Goal: Information Seeking & Learning: Learn about a topic

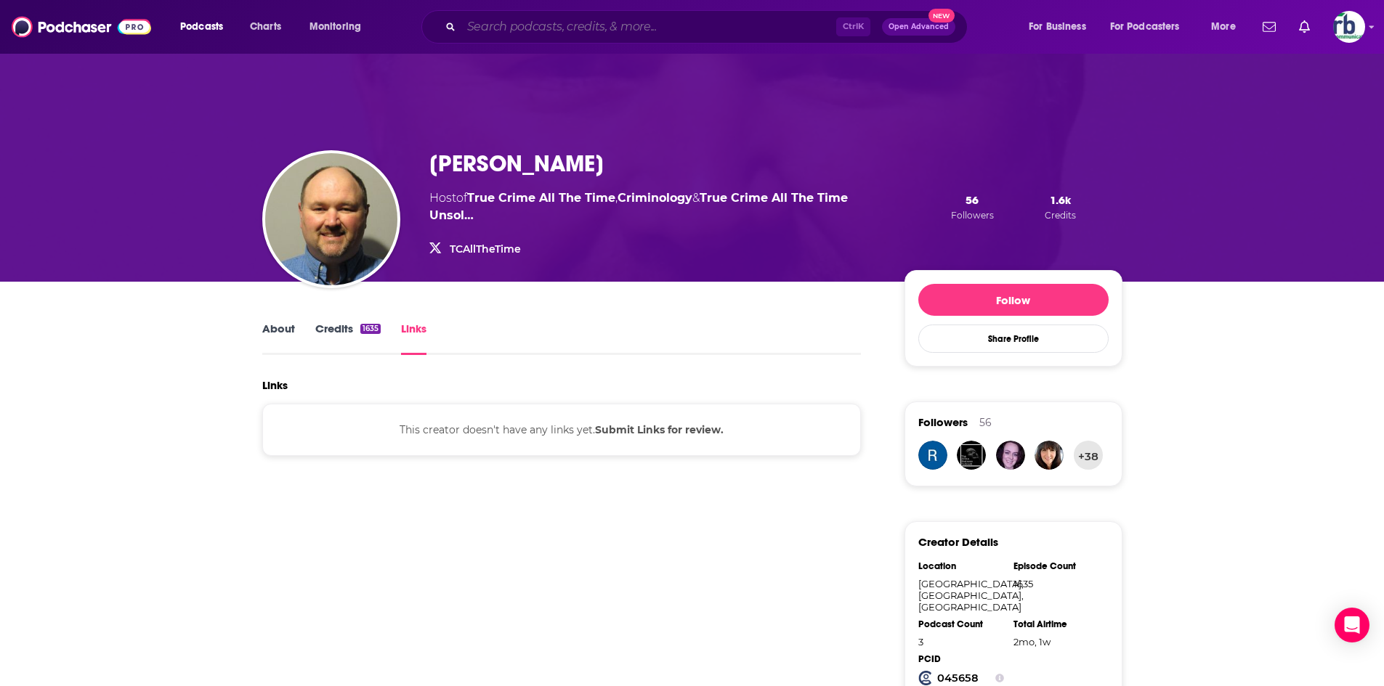
click at [555, 28] on input "Search podcasts, credits, & more..." at bounding box center [648, 26] width 375 height 23
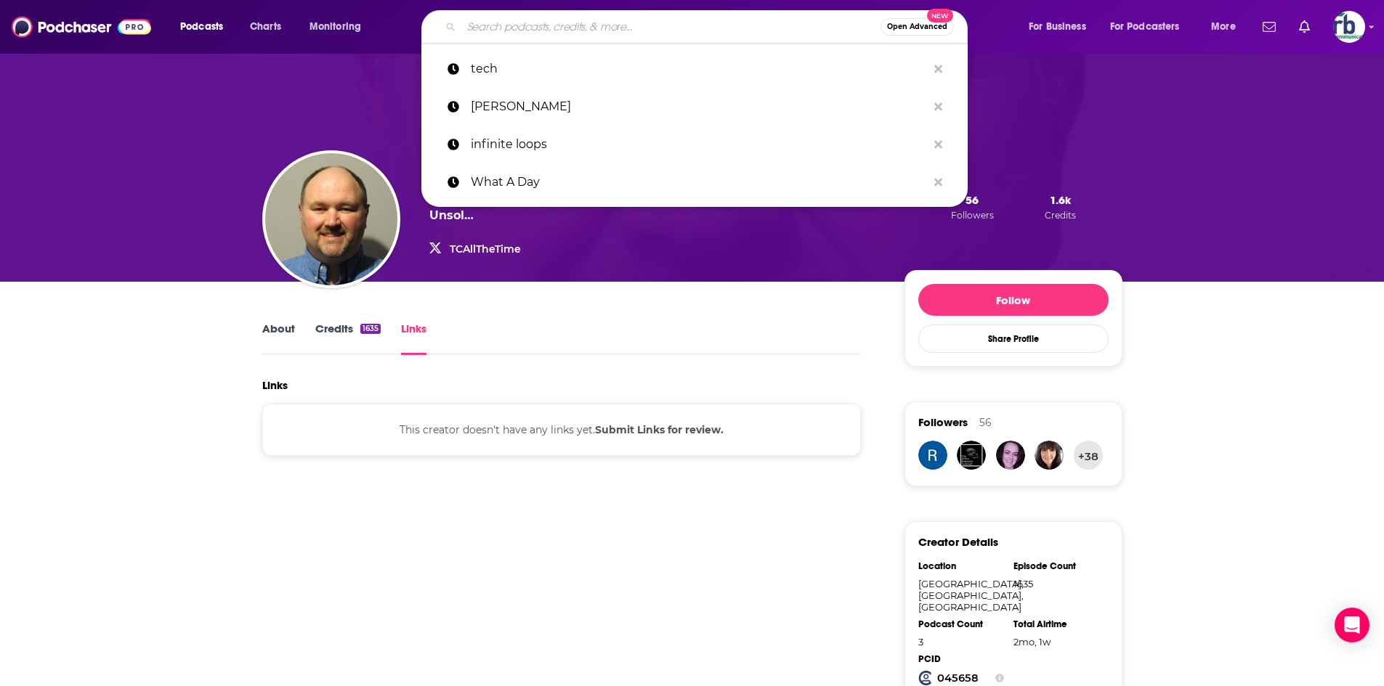
paste input "The Gathering"
type input "The Gathering"
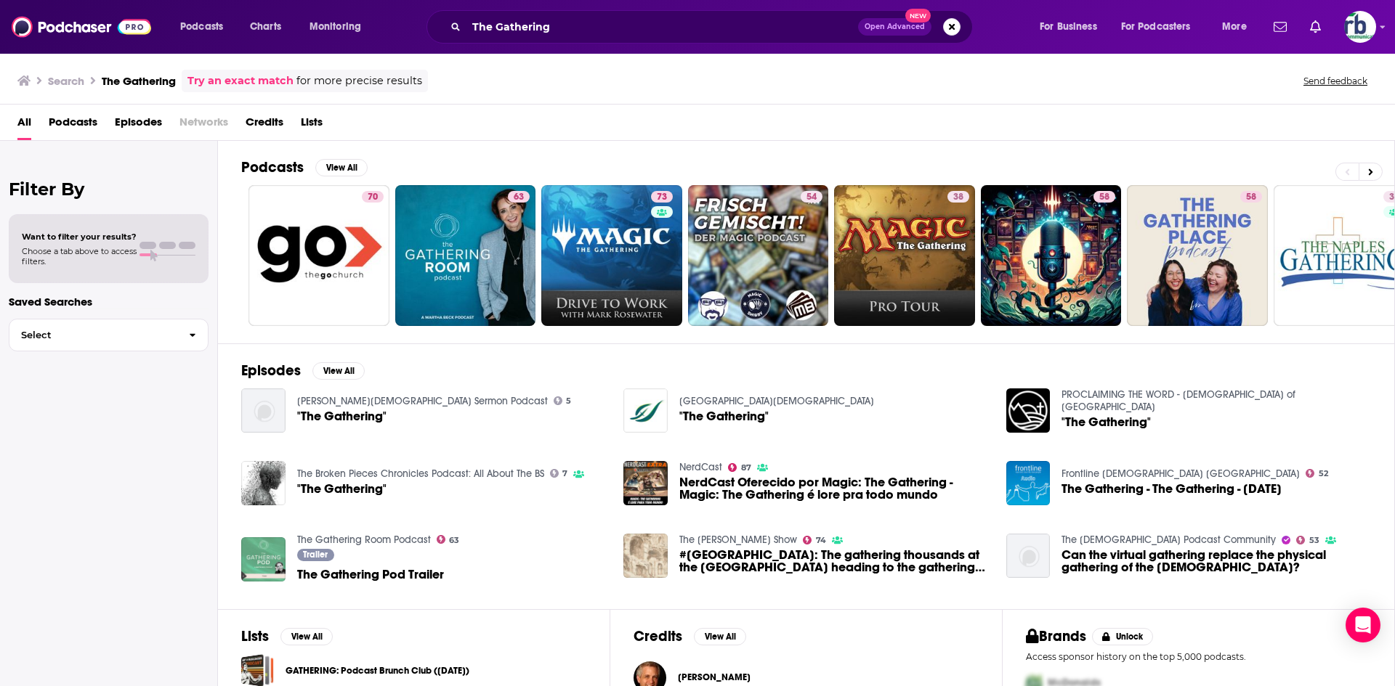
click at [84, 121] on span "Podcasts" at bounding box center [73, 125] width 49 height 30
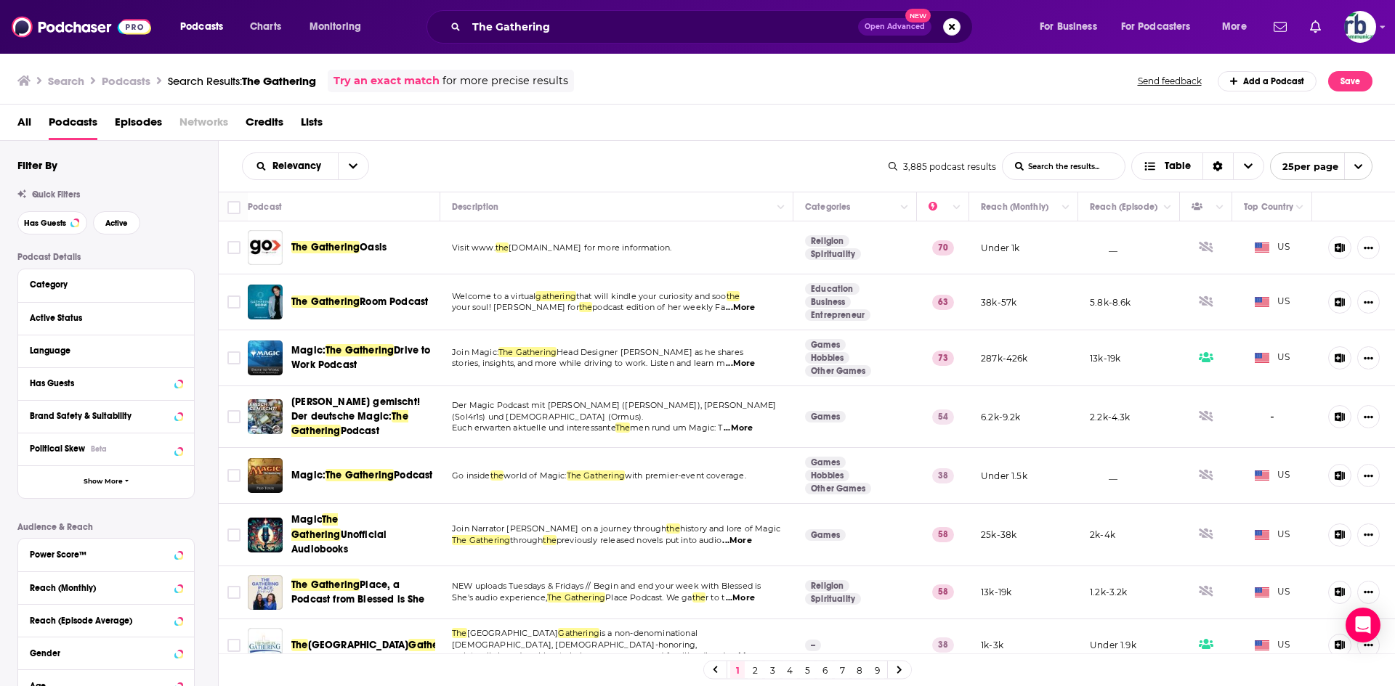
scroll to position [363, 0]
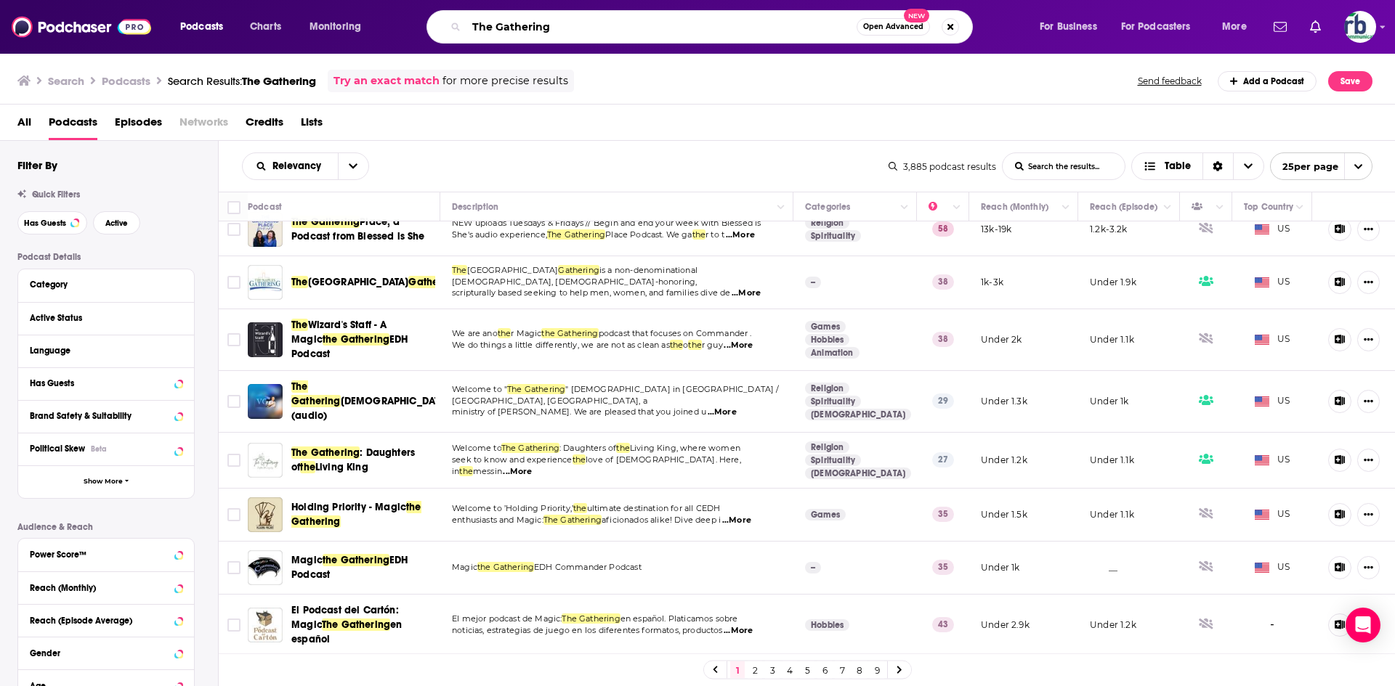
drag, startPoint x: 557, startPoint y: 27, endPoint x: 446, endPoint y: 20, distance: 111.3
click at [450, 23] on div "The Gathering Open Advanced New" at bounding box center [699, 26] width 546 height 33
type input "spyscape"
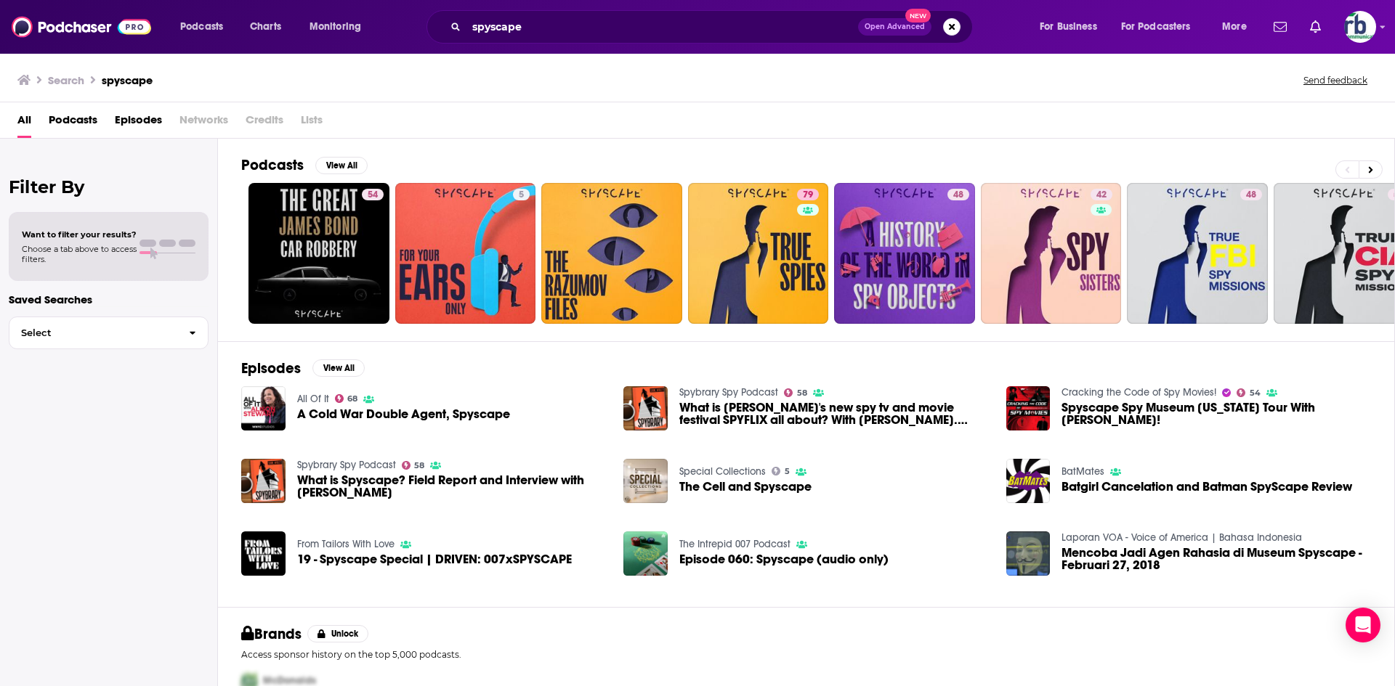
click at [78, 121] on span "Podcasts" at bounding box center [73, 123] width 49 height 30
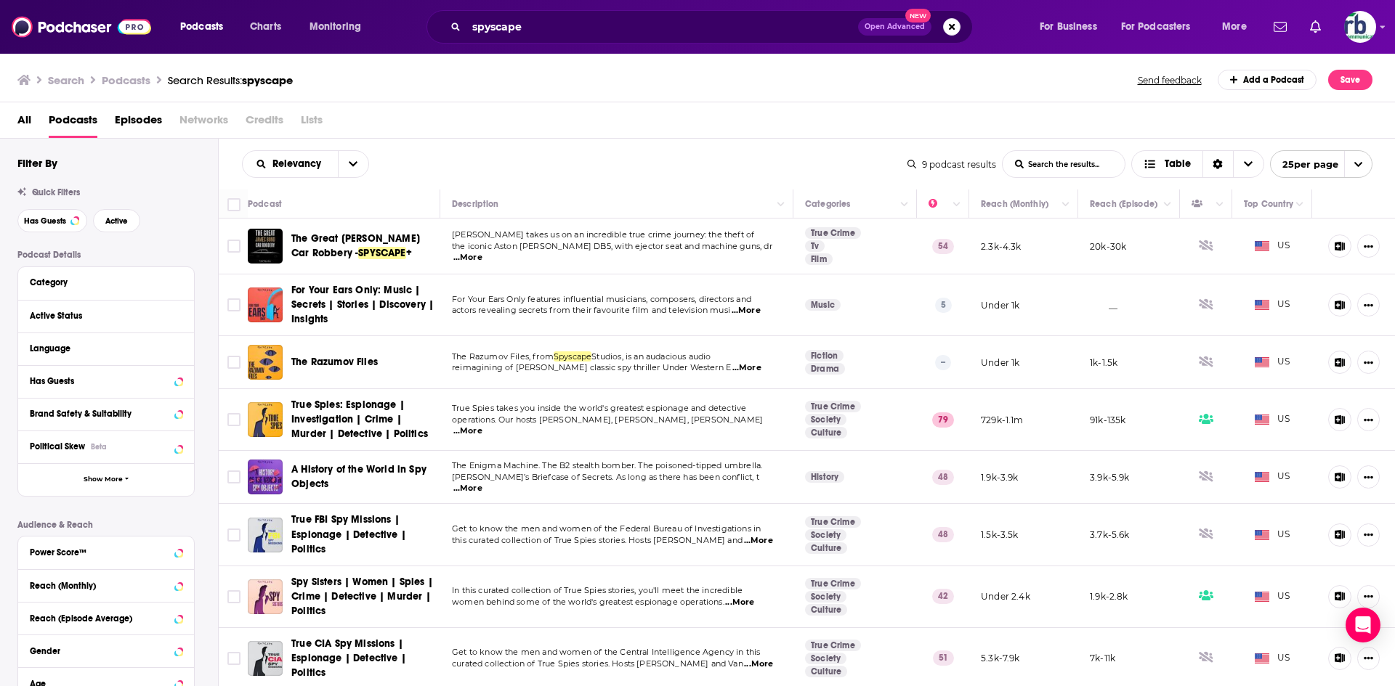
scroll to position [64, 0]
